Goal: Information Seeking & Learning: Learn about a topic

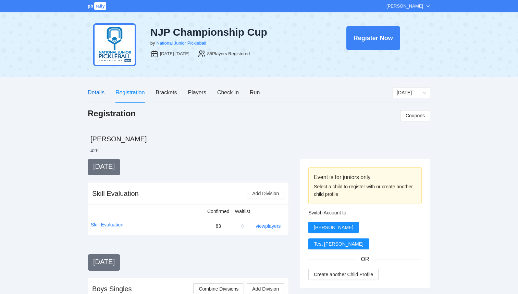
click at [95, 90] on div "Details" at bounding box center [96, 92] width 17 height 9
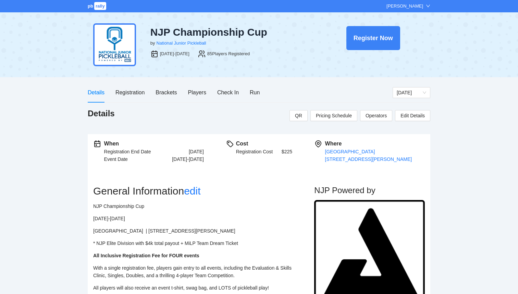
click at [148, 95] on div "Details Registration Brackets Players Check In Run" at bounding box center [174, 93] width 172 height 20
click at [140, 91] on div "Registration" at bounding box center [130, 92] width 29 height 9
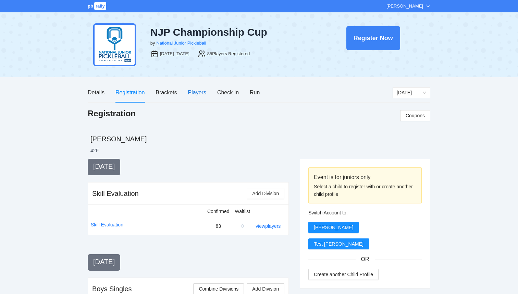
click at [196, 95] on div "Players" at bounding box center [197, 92] width 18 height 9
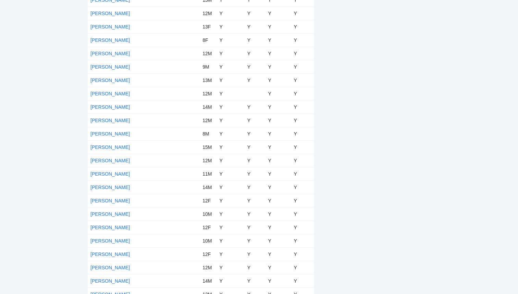
scroll to position [770, 0]
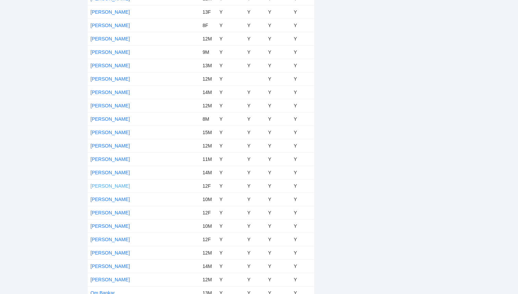
click at [116, 187] on link "Maya Hammad" at bounding box center [110, 185] width 39 height 5
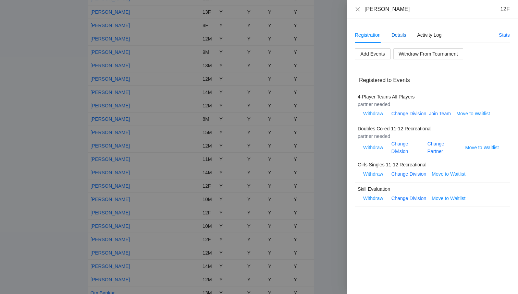
click at [402, 36] on div "Details" at bounding box center [399, 35] width 15 height 8
